Goal: Task Accomplishment & Management: Manage account settings

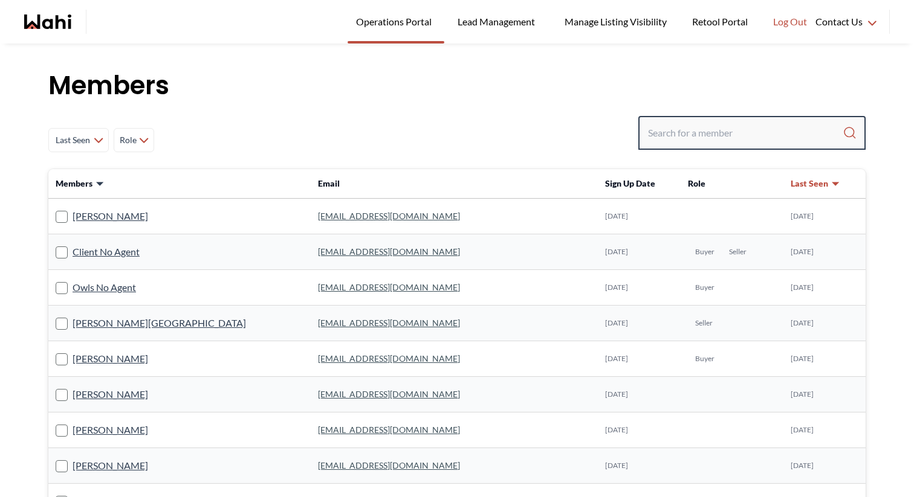
click at [714, 128] on input "Search input" at bounding box center [745, 133] width 195 height 22
paste input "[PERSON_NAME][EMAIL_ADDRESS][DOMAIN_NAME]"
type input "[PERSON_NAME][EMAIL_ADDRESS][DOMAIN_NAME]"
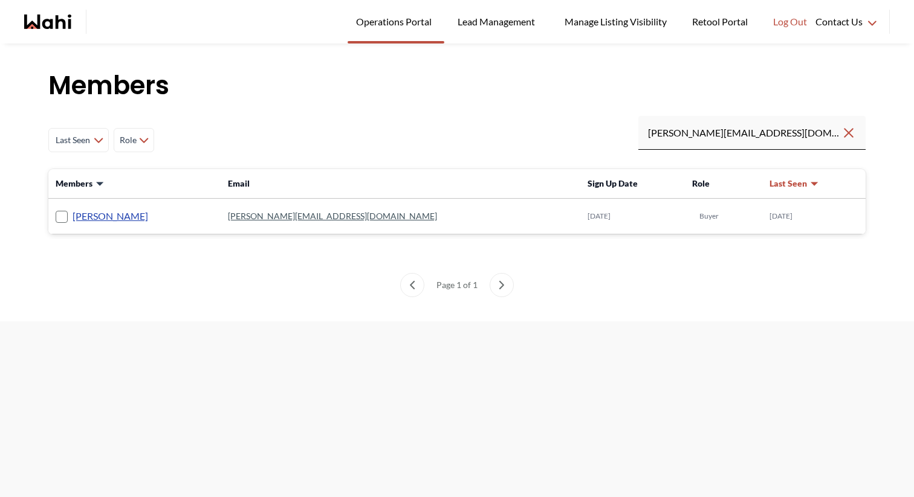
click at [98, 221] on link "[PERSON_NAME]" at bounding box center [111, 217] width 76 height 16
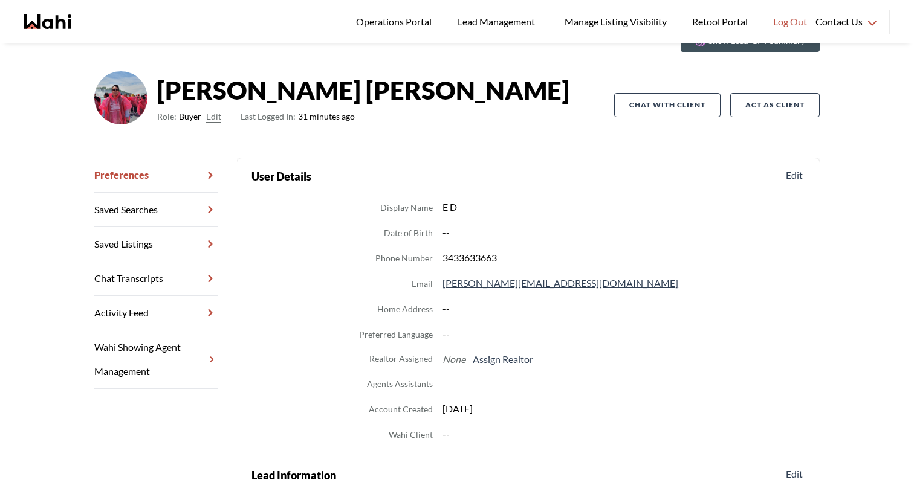
scroll to position [66, 0]
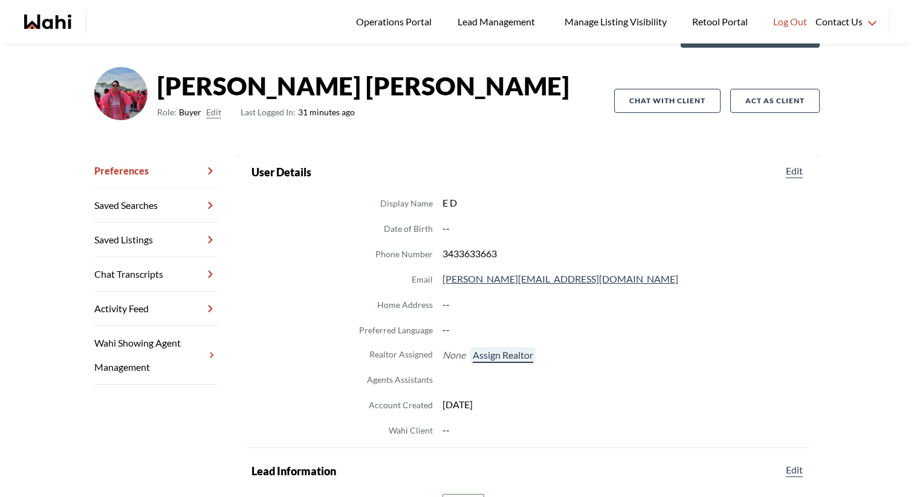
click at [499, 354] on button "Assign Realtor" at bounding box center [502, 356] width 65 height 16
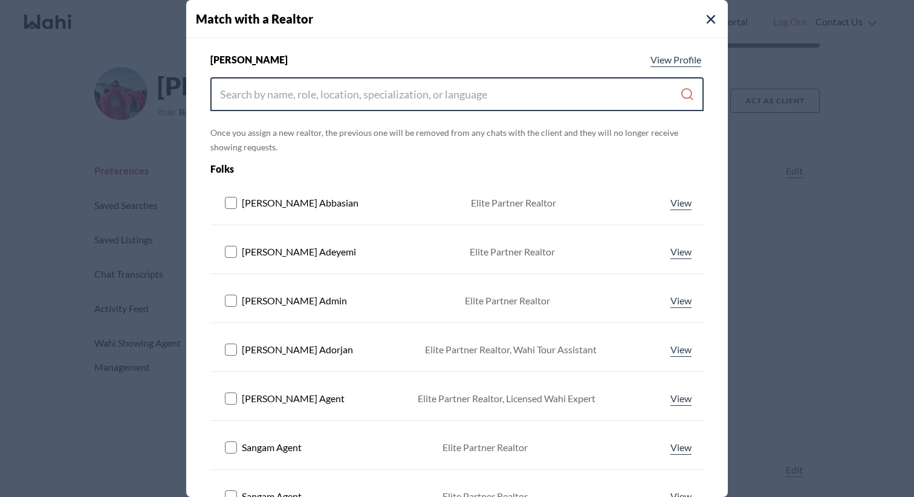
click at [440, 97] on input "Search input" at bounding box center [450, 94] width 460 height 22
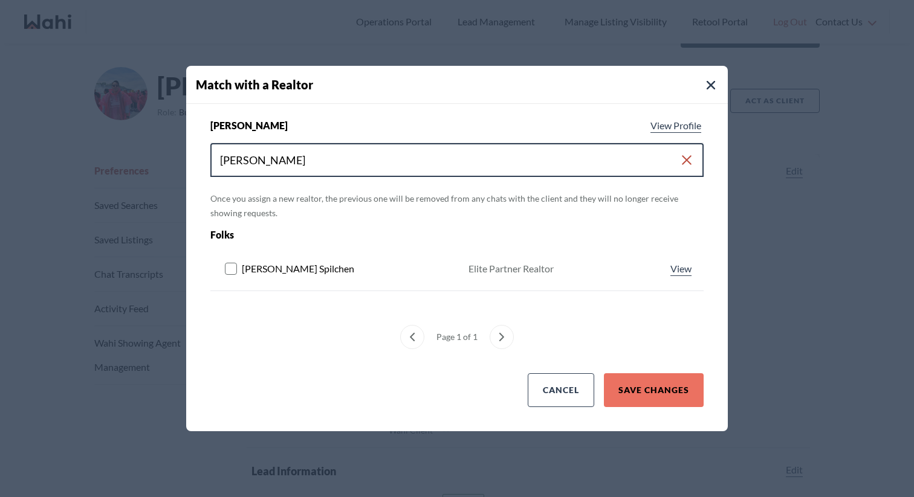
type input "[PERSON_NAME]"
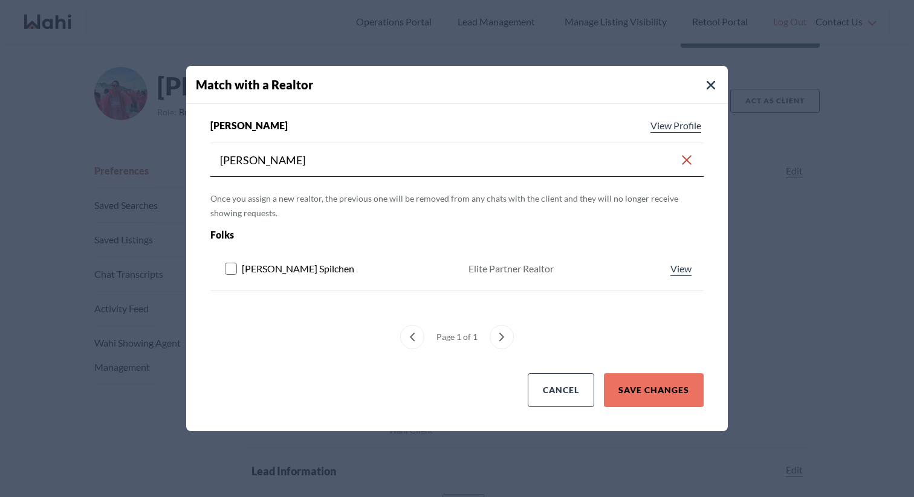
click at [230, 266] on rect at bounding box center [230, 269] width 11 height 11
click at [656, 379] on button "Save Changes" at bounding box center [654, 390] width 100 height 34
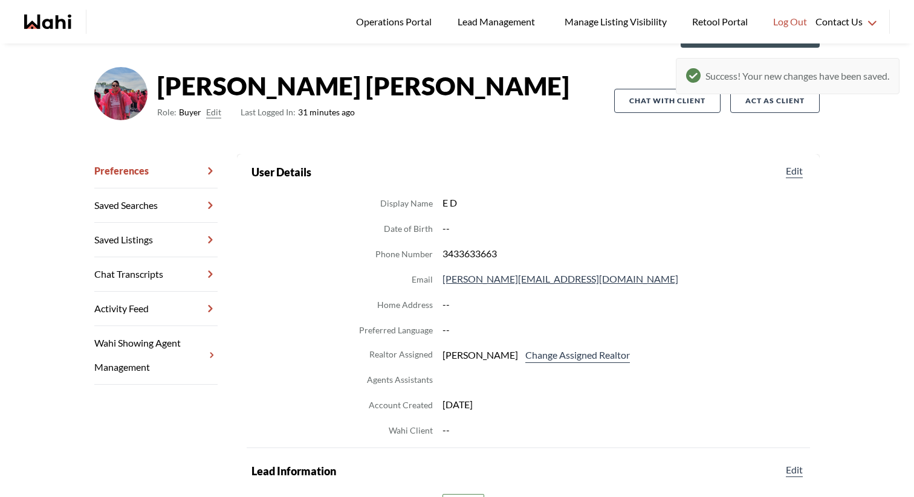
click at [147, 267] on link "Chat Transcripts" at bounding box center [155, 274] width 123 height 34
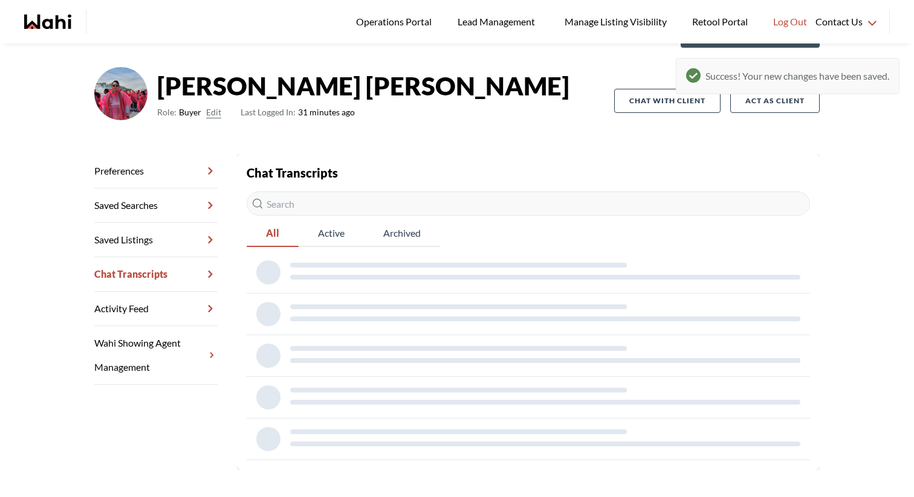
scroll to position [44, 0]
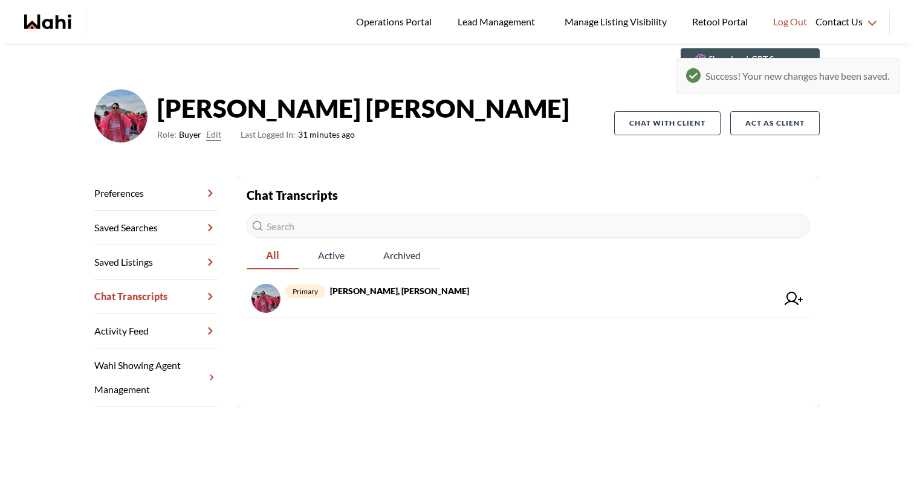
click at [186, 200] on link "Preferences" at bounding box center [155, 193] width 123 height 34
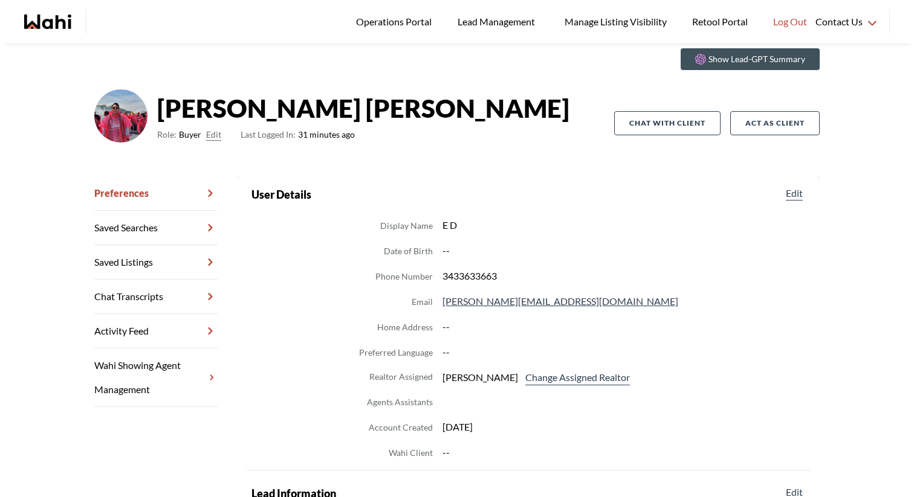
click at [160, 299] on link "Chat Transcripts" at bounding box center [155, 297] width 123 height 34
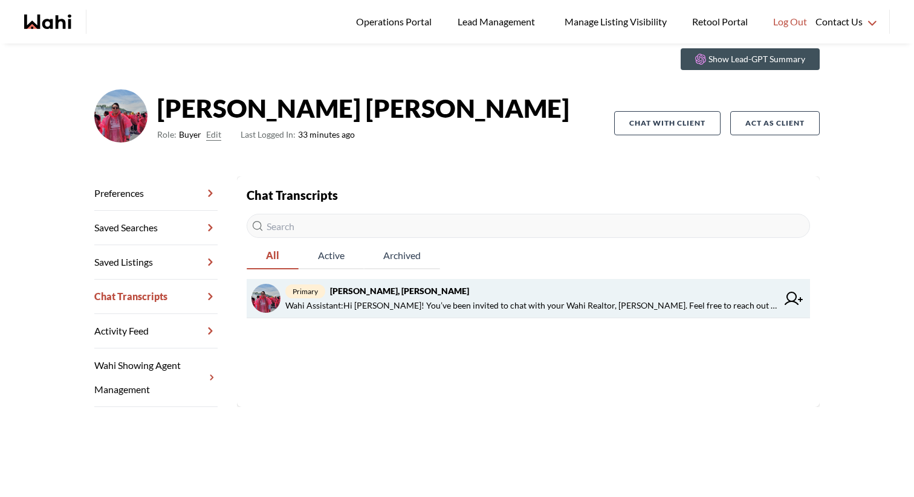
click at [354, 300] on span "Wahi Assistant : Hi [PERSON_NAME]! You’ve been invited to chat with your Wahi R…" at bounding box center [531, 306] width 492 height 15
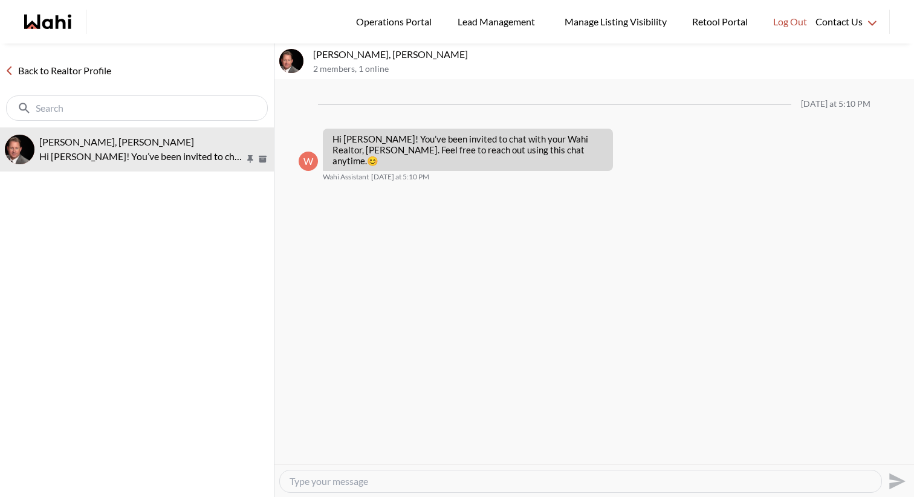
click at [15, 65] on link "Back to Realtor Profile" at bounding box center [58, 71] width 116 height 16
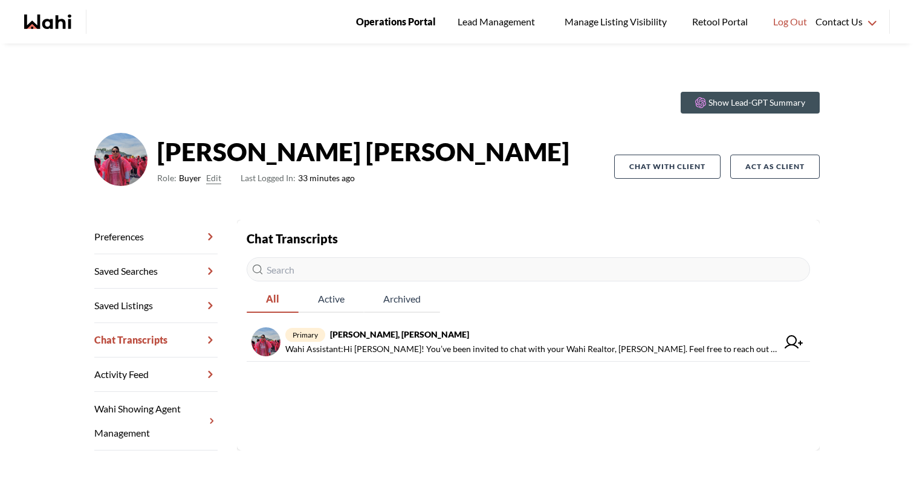
click at [418, 17] on span "Operations Portal" at bounding box center [396, 22] width 80 height 16
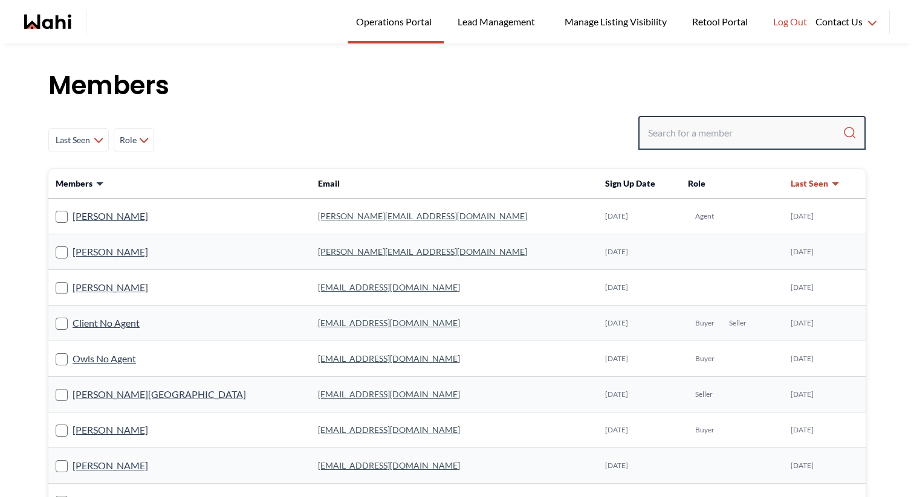
click at [664, 128] on input "Search input" at bounding box center [745, 133] width 195 height 22
type input "[PERSON_NAME]"
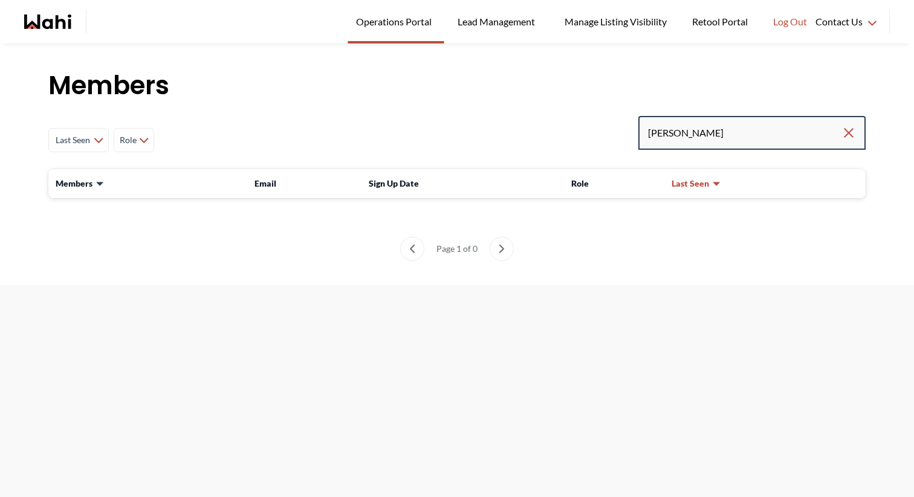
click at [836, 129] on input "[PERSON_NAME]" at bounding box center [744, 133] width 193 height 22
click at [845, 131] on icon "Clear search" at bounding box center [848, 133] width 15 height 15
click at [801, 132] on input "Search input" at bounding box center [745, 133] width 195 height 22
paste input "[PERSON_NAME]"
type input "[PERSON_NAME]"
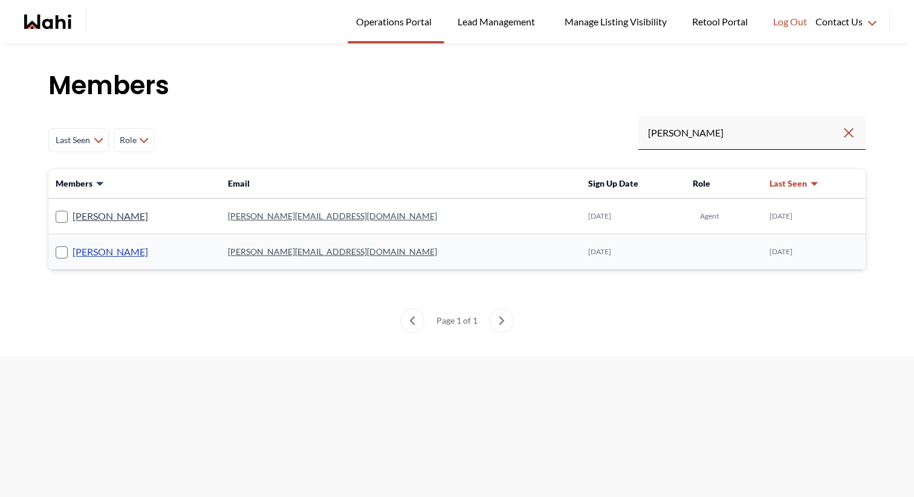
click at [118, 254] on link "[PERSON_NAME]" at bounding box center [111, 252] width 76 height 16
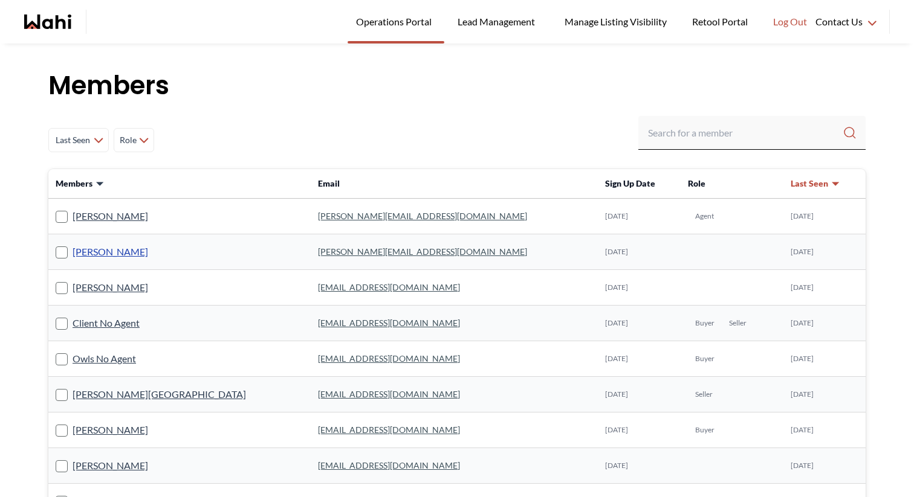
click at [120, 251] on link "[PERSON_NAME]" at bounding box center [111, 252] width 76 height 16
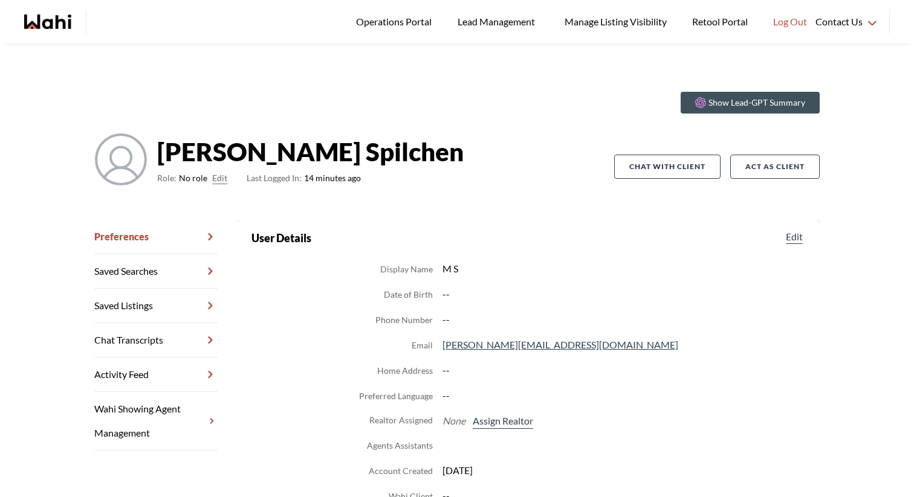
click at [145, 340] on link "Chat Transcripts" at bounding box center [155, 340] width 123 height 34
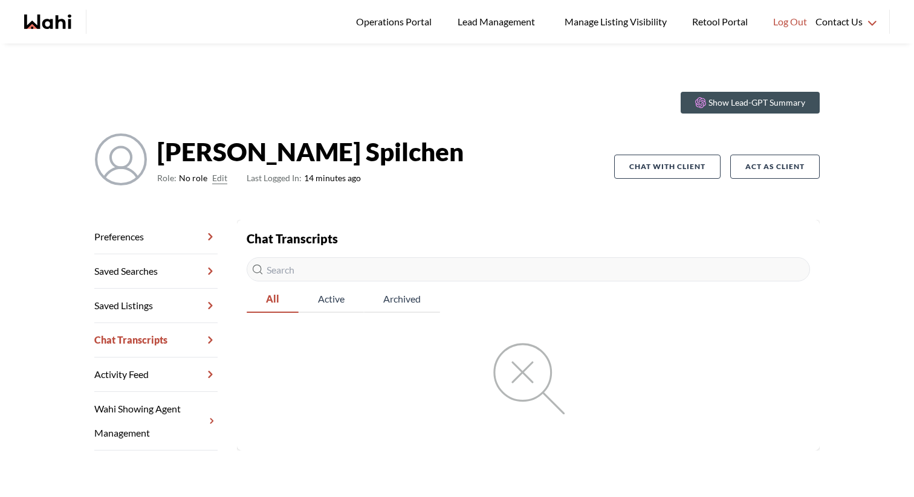
scroll to position [44, 0]
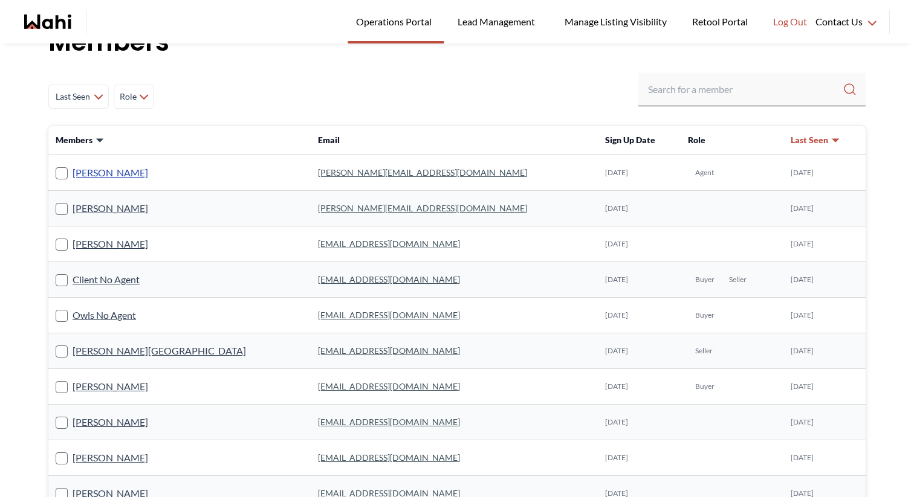
click at [104, 170] on link "[PERSON_NAME]" at bounding box center [111, 173] width 76 height 16
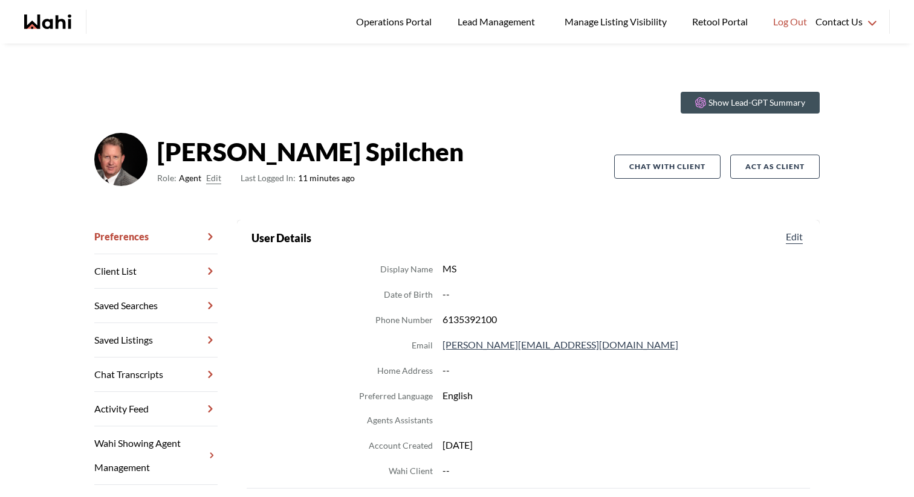
click at [180, 381] on link "Chat Transcripts" at bounding box center [155, 375] width 123 height 34
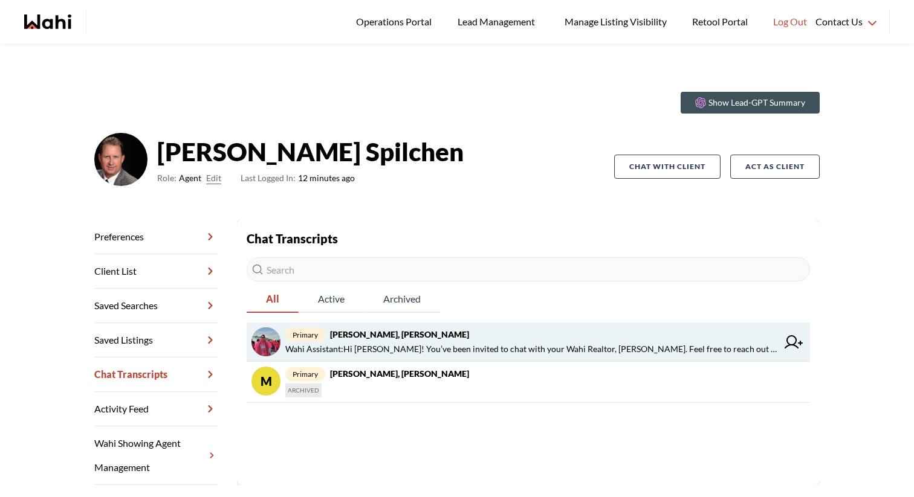
click at [488, 351] on span "Wahi Assistant : Hi [PERSON_NAME]! You’ve been invited to chat with your Wahi R…" at bounding box center [531, 349] width 492 height 15
